Goal: Task Accomplishment & Management: Use online tool/utility

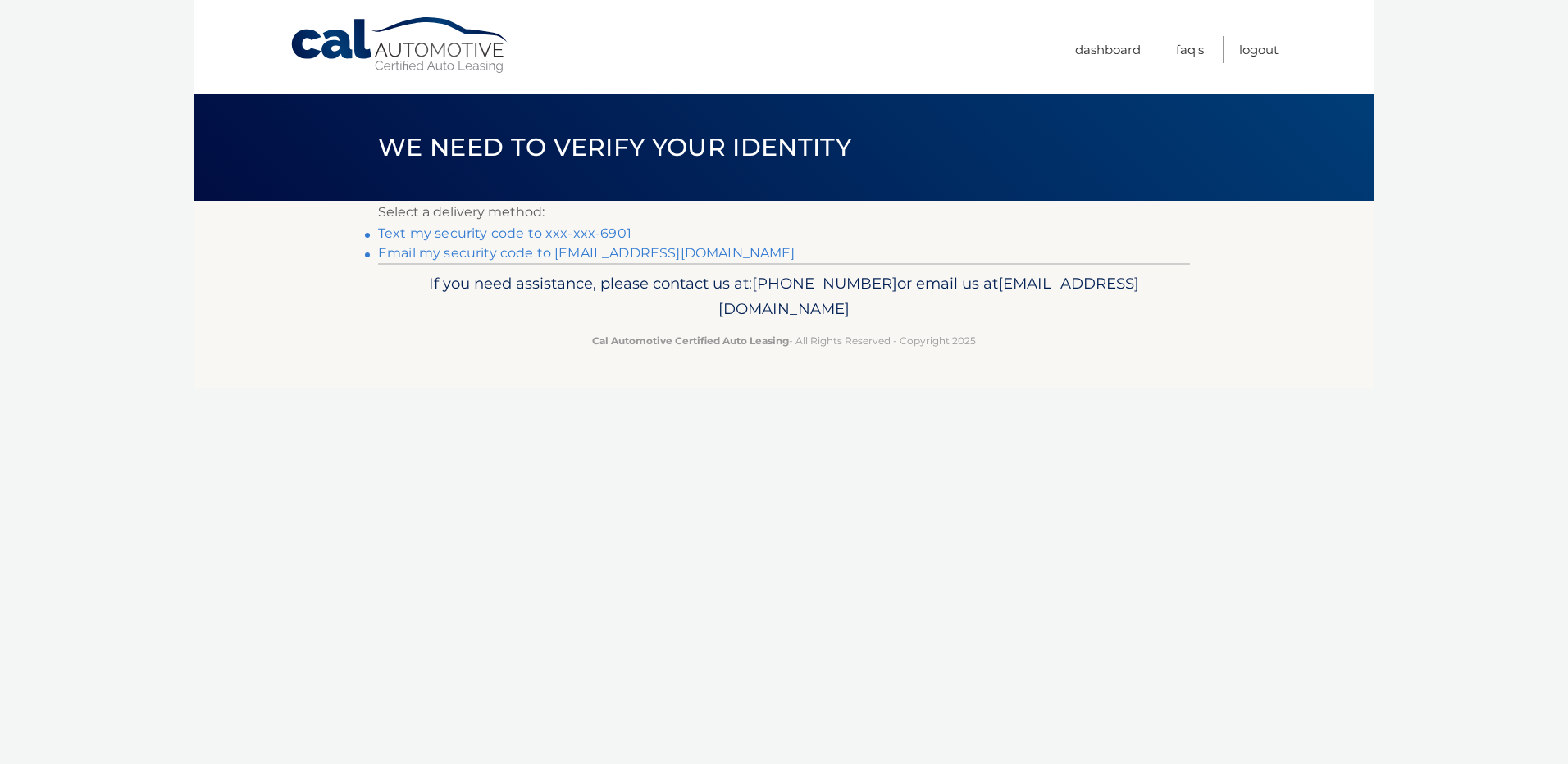
click at [429, 237] on link "Text my security code to xxx-xxx-6901" at bounding box center [504, 233] width 253 height 16
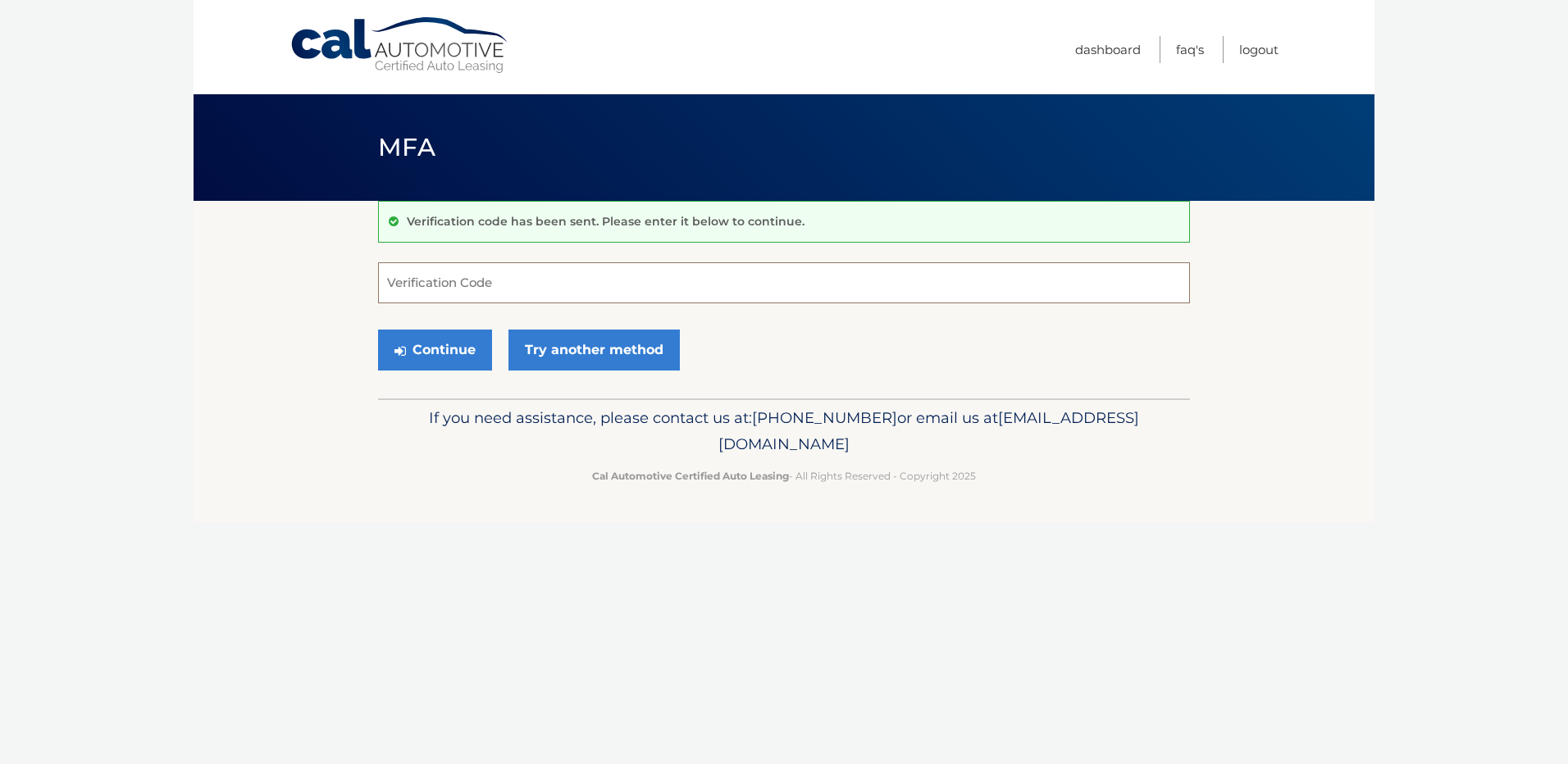
click at [443, 275] on input "Verification Code" at bounding box center [784, 282] width 812 height 41
type input "611755"
click at [439, 344] on button "Continue" at bounding box center [435, 349] width 114 height 41
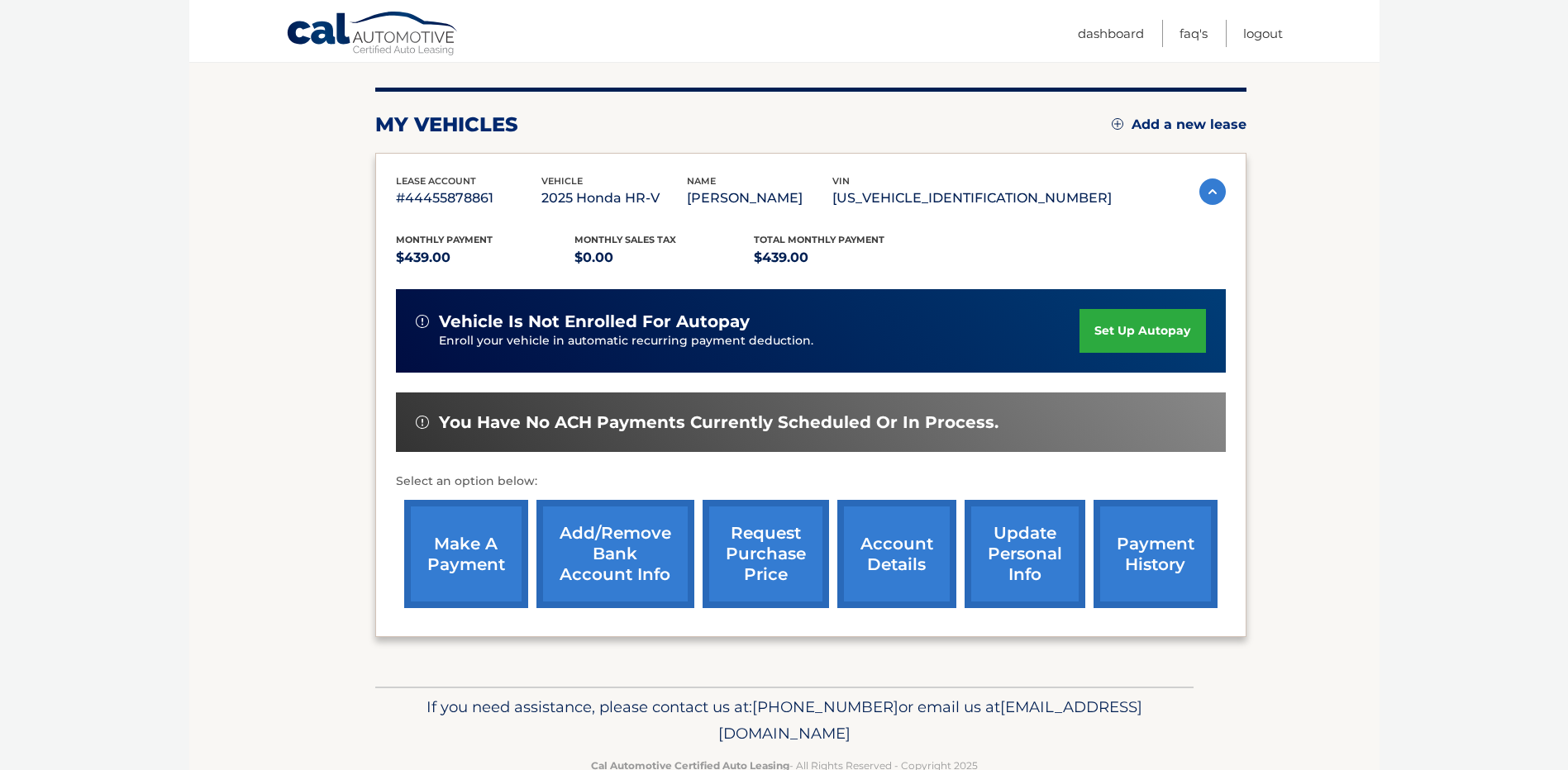
scroll to position [231, 0]
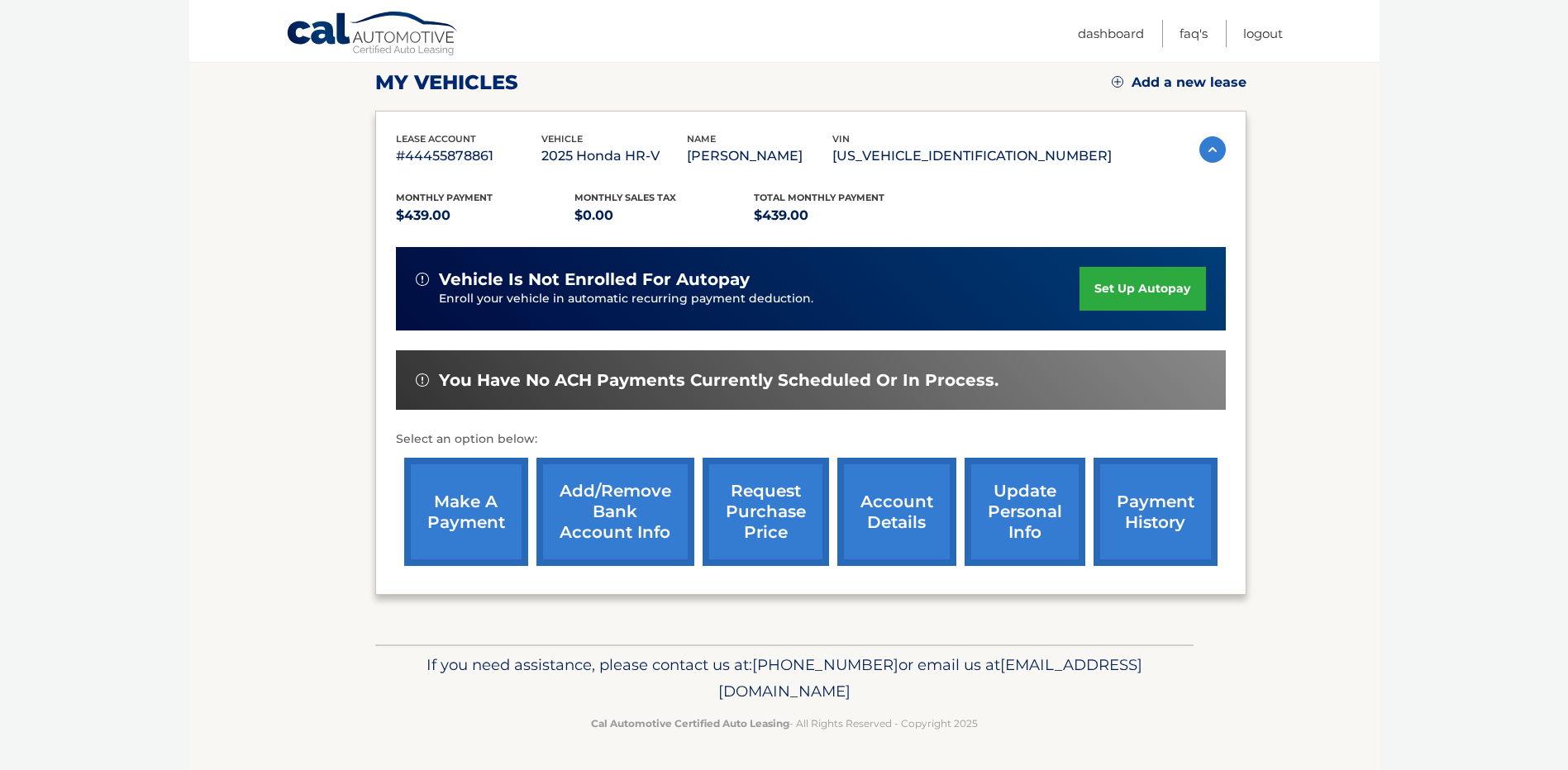
click at [461, 507] on link "make a payment" at bounding box center [465, 512] width 124 height 109
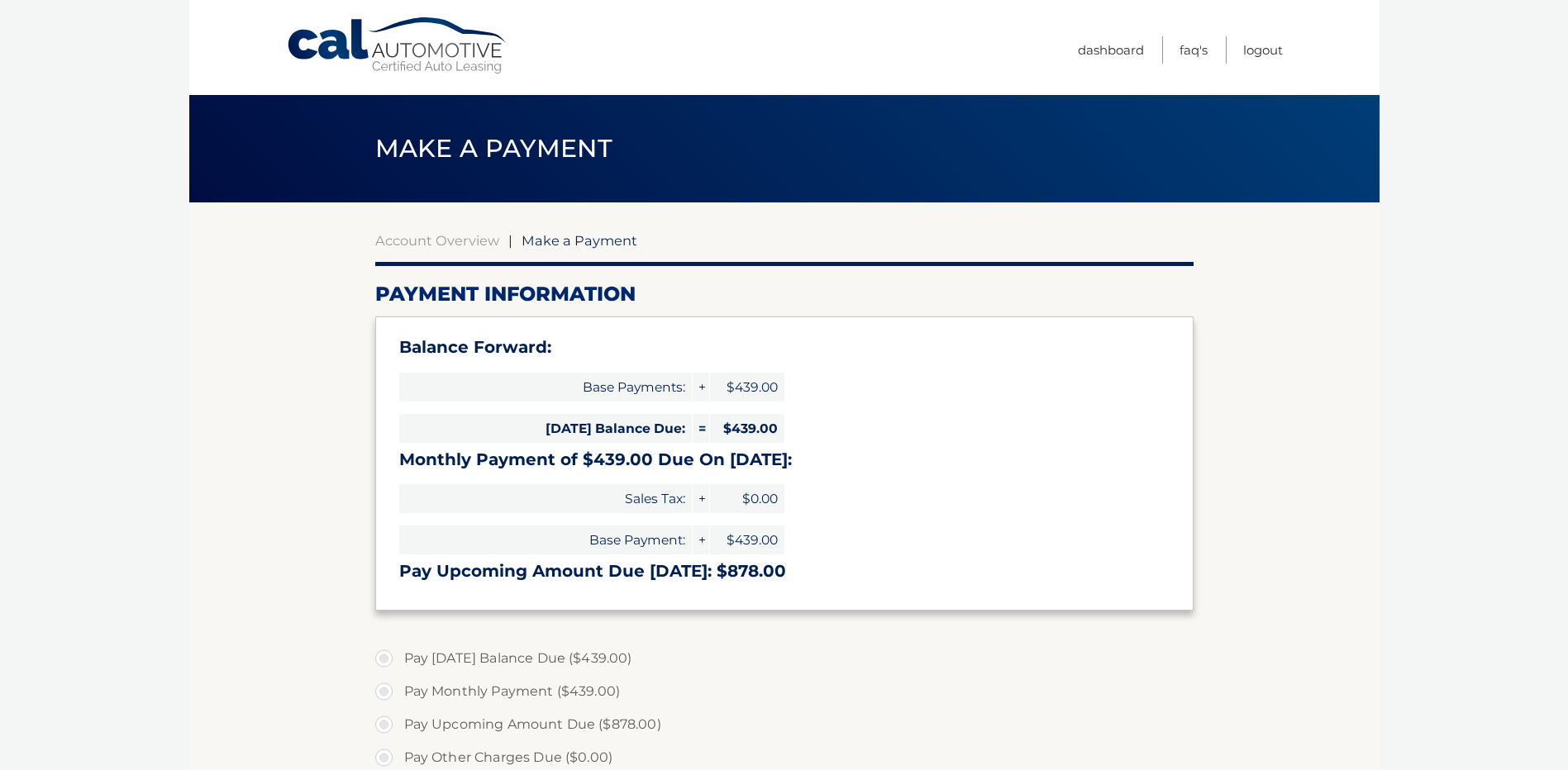
select select "NzVhZTcxMGUtNWU3ZS00OTRjLTgxMWMtYzU2MGI2N2NiZmQ2"
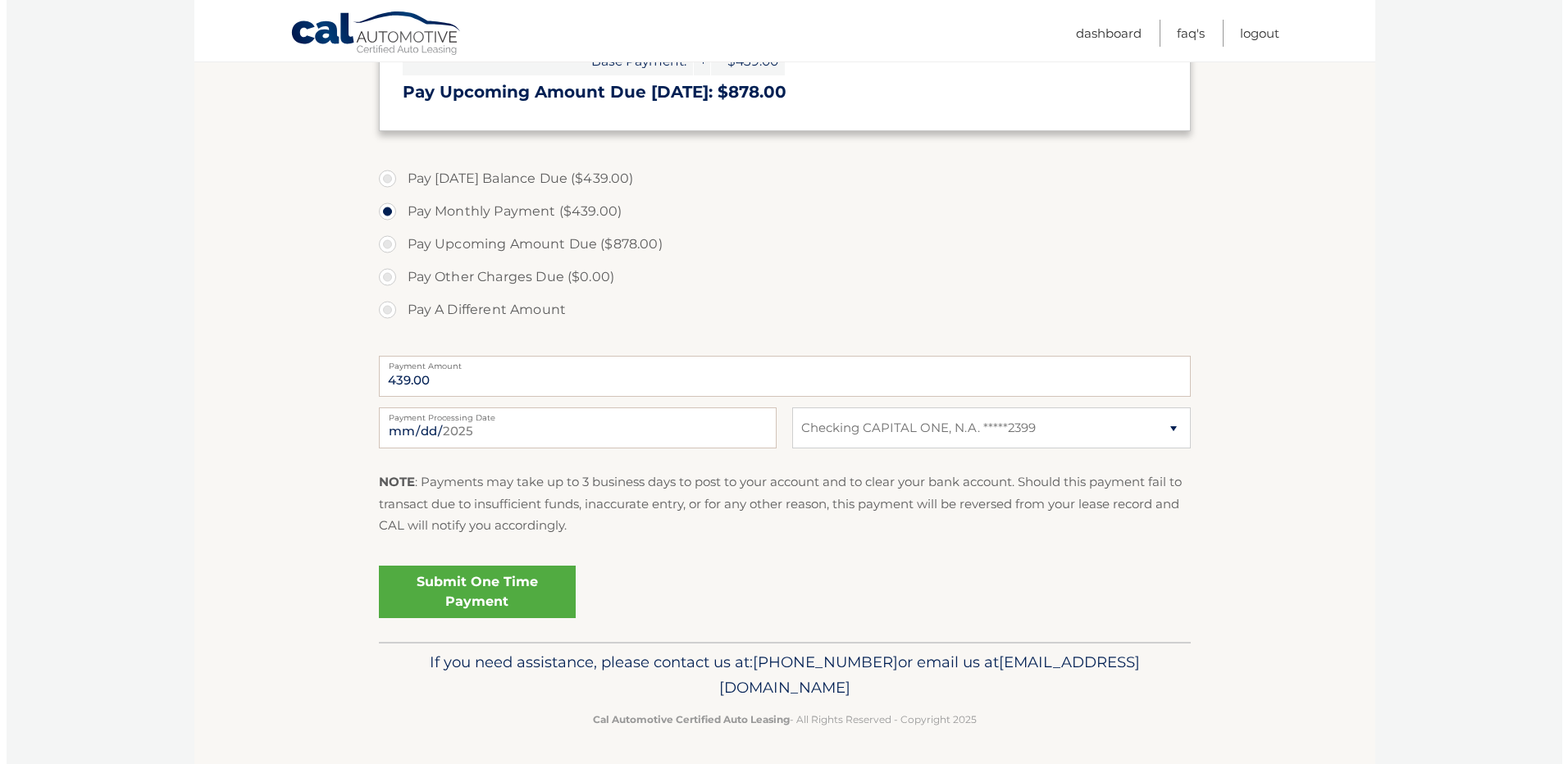
scroll to position [477, 0]
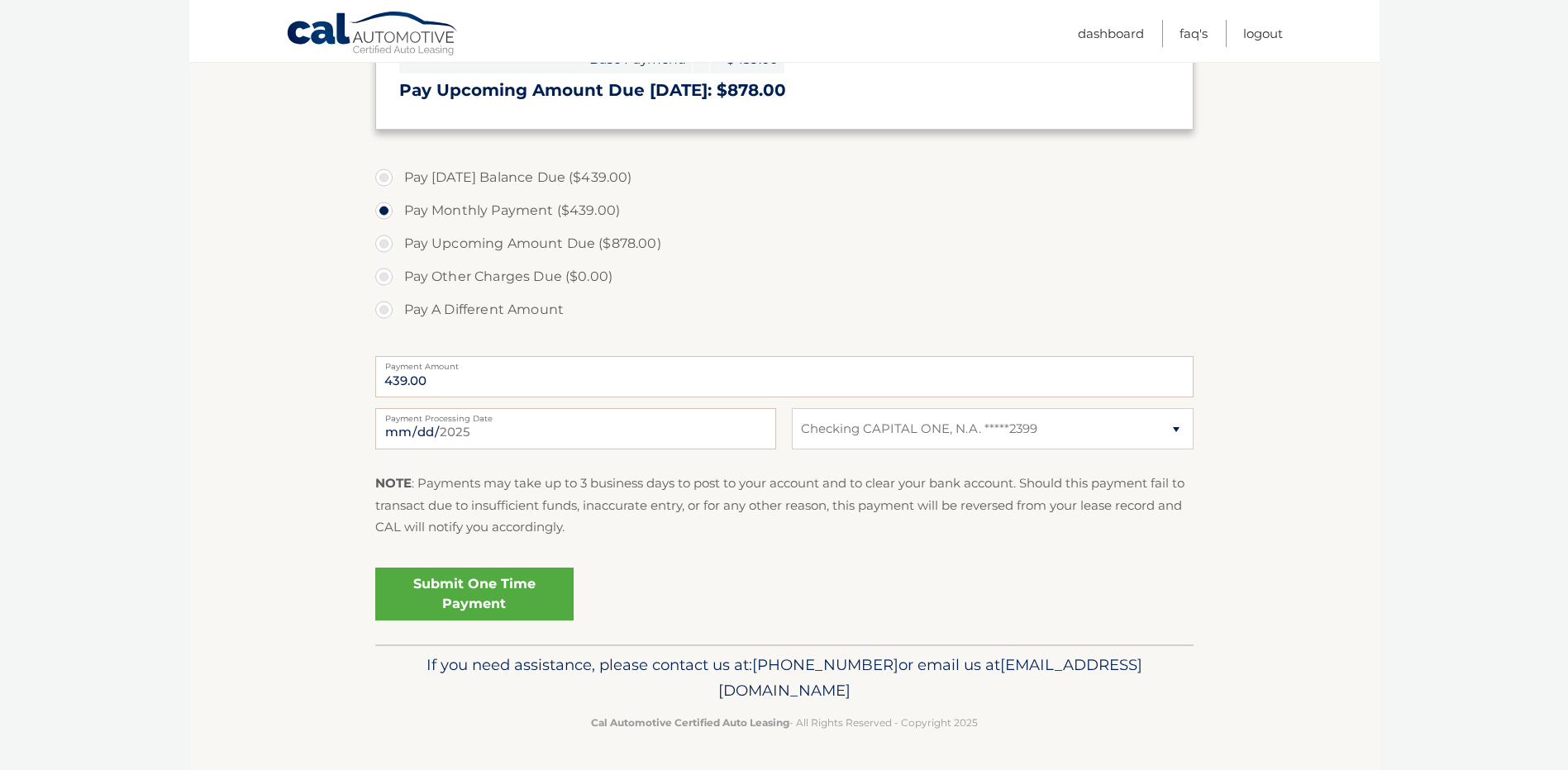
click at [486, 582] on link "Submit One Time Payment" at bounding box center [474, 594] width 198 height 53
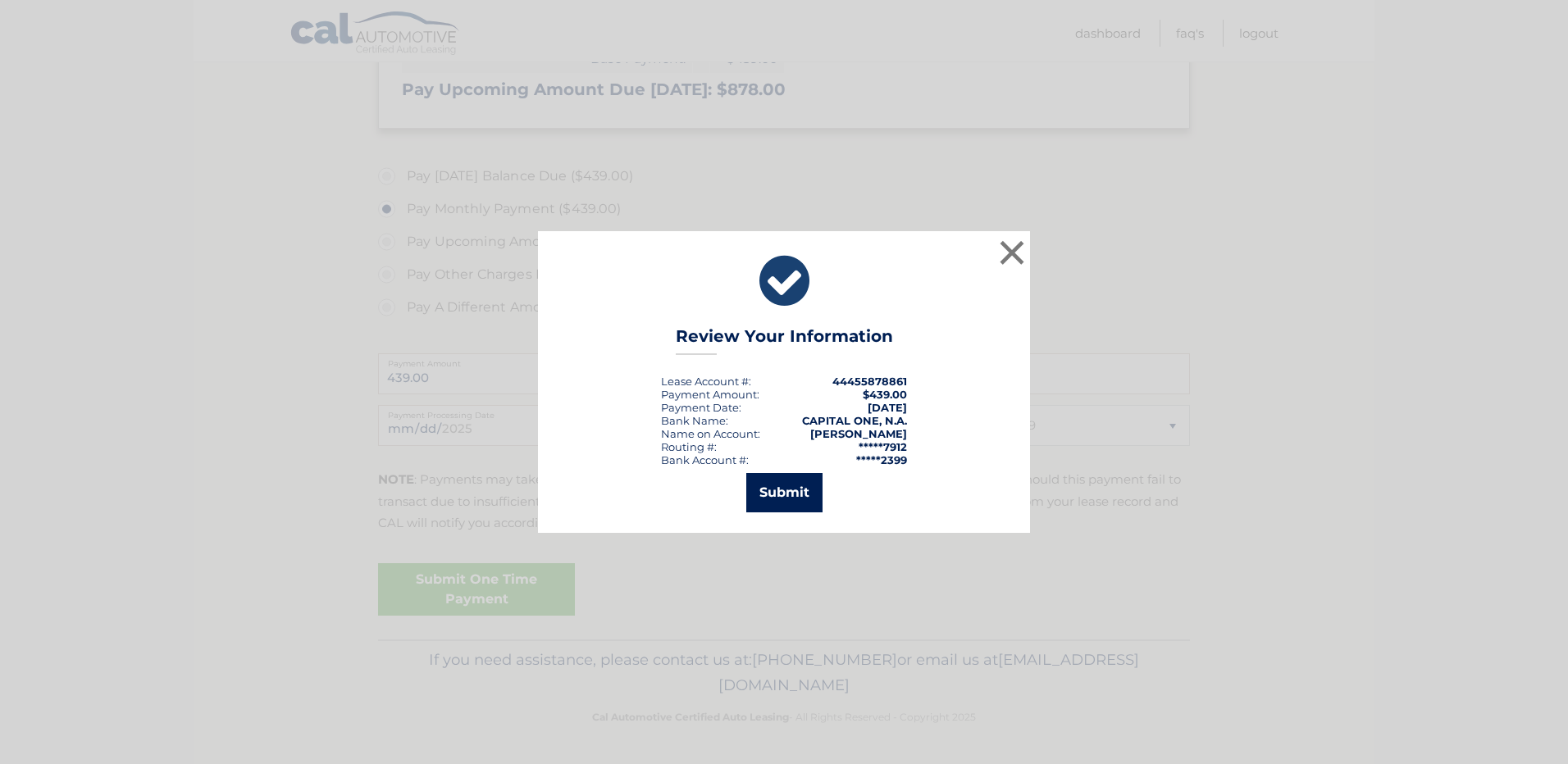
click at [782, 491] on button "Submit" at bounding box center [784, 492] width 77 height 39
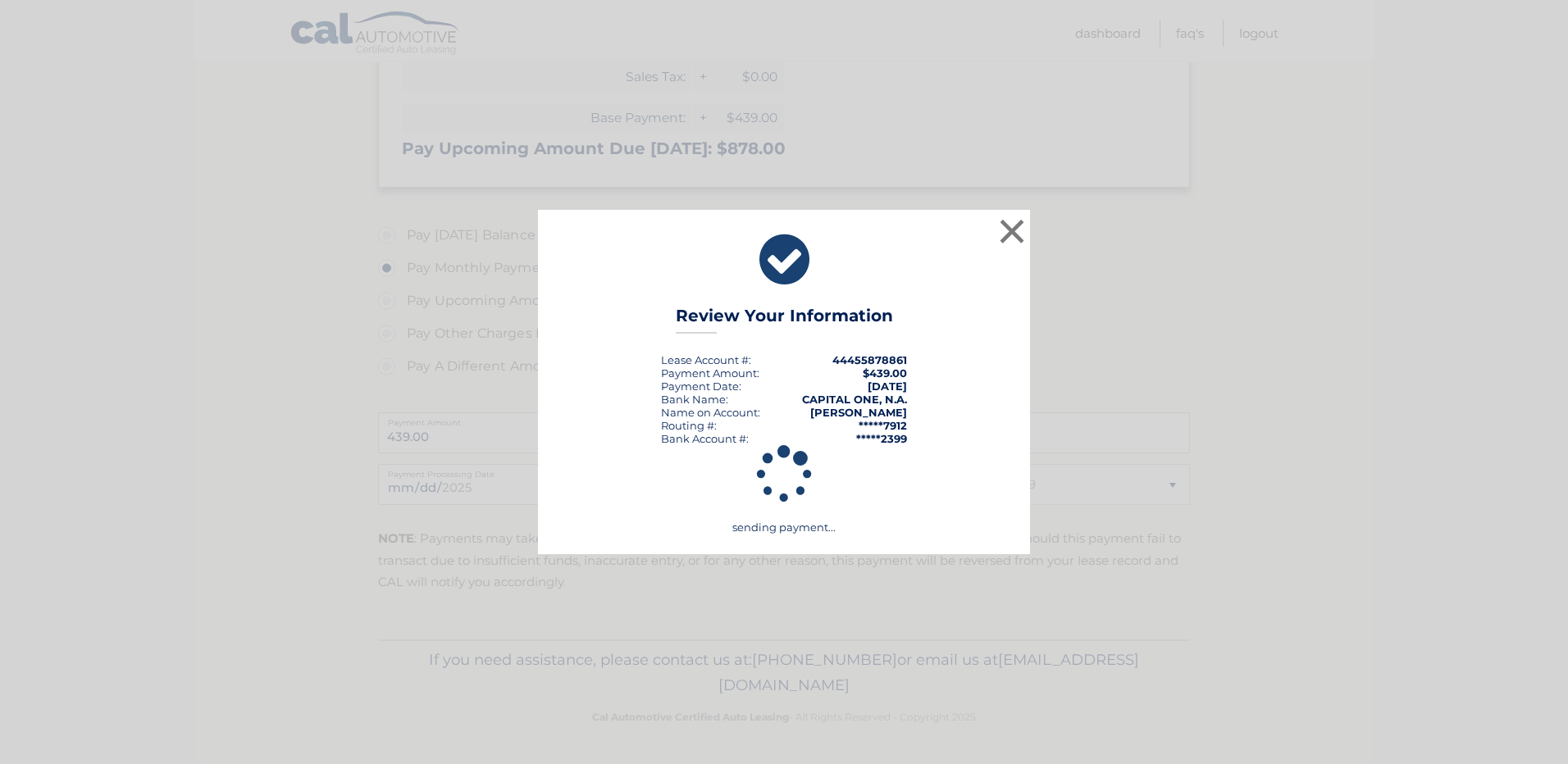
scroll to position [418, 0]
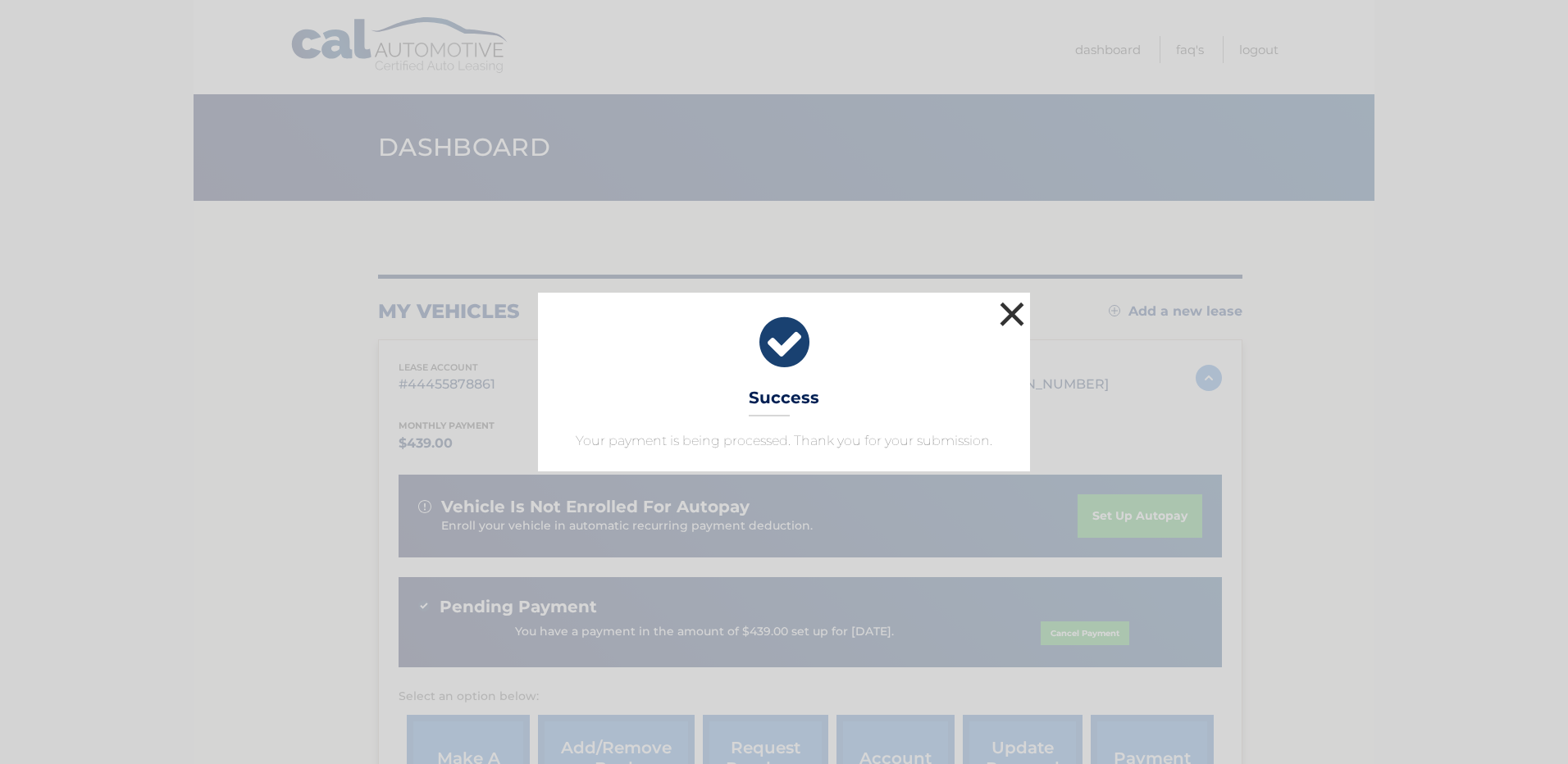
click at [1002, 310] on button "×" at bounding box center [1012, 314] width 33 height 33
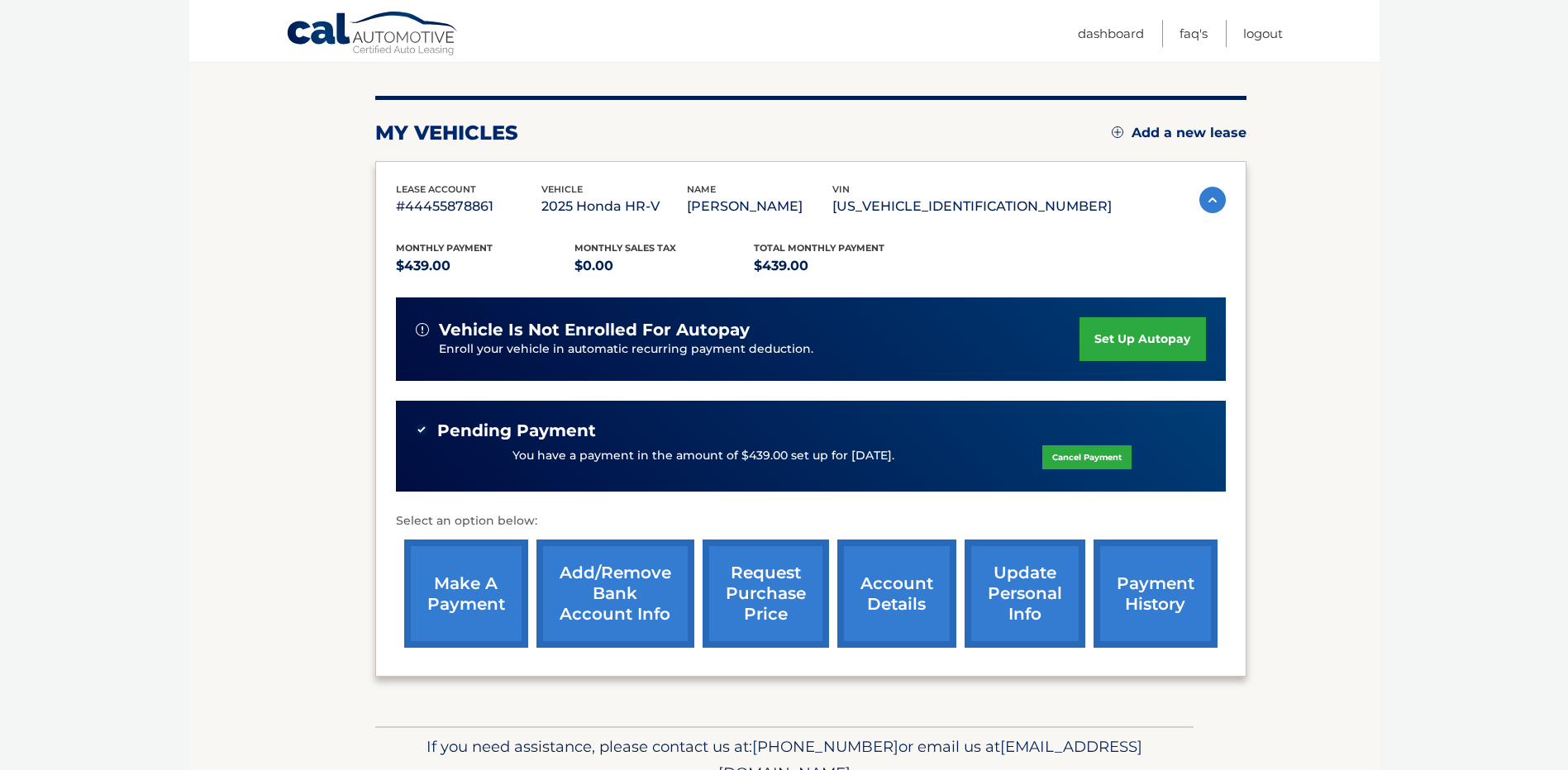
scroll to position [159, 0]
